Goal: Book appointment/travel/reservation

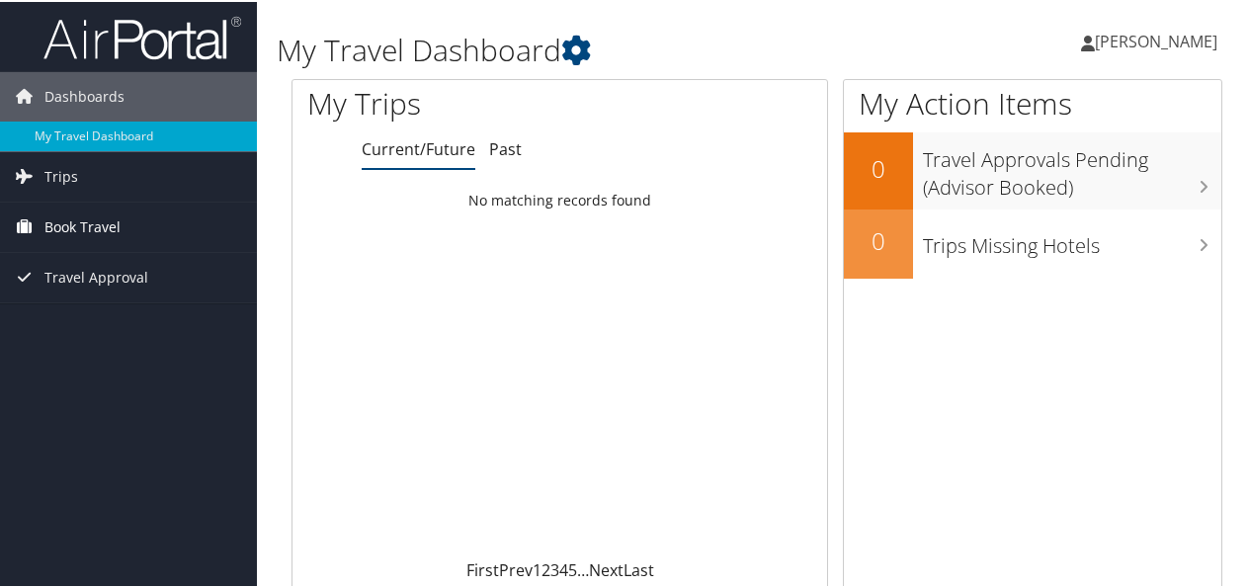
click at [76, 219] on span "Book Travel" at bounding box center [82, 225] width 76 height 49
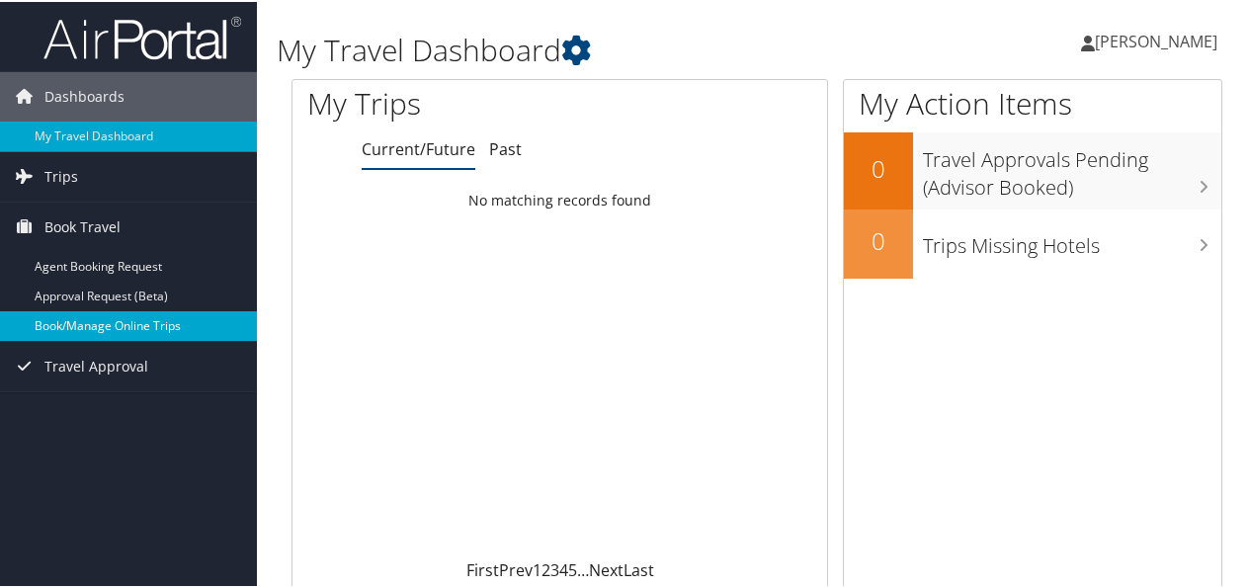
click at [101, 323] on link "Book/Manage Online Trips" at bounding box center [128, 324] width 257 height 30
